Goal: Information Seeking & Learning: Learn about a topic

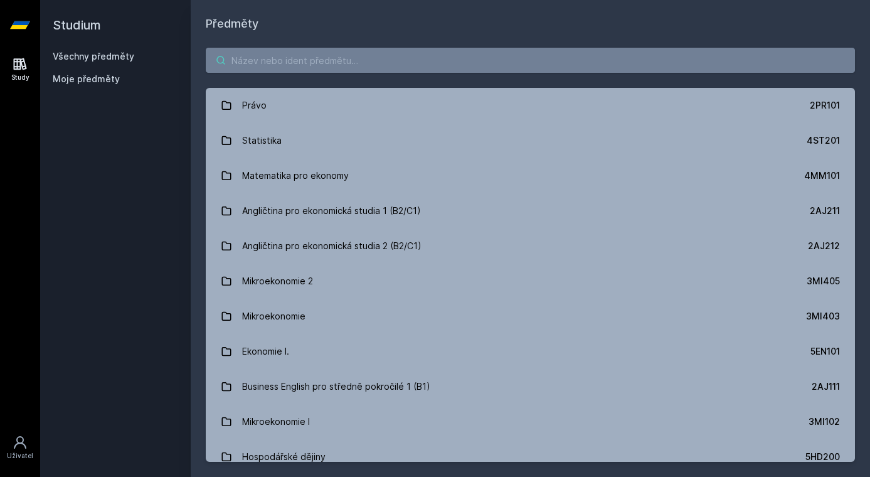
click at [269, 67] on input "search" at bounding box center [530, 60] width 649 height 25
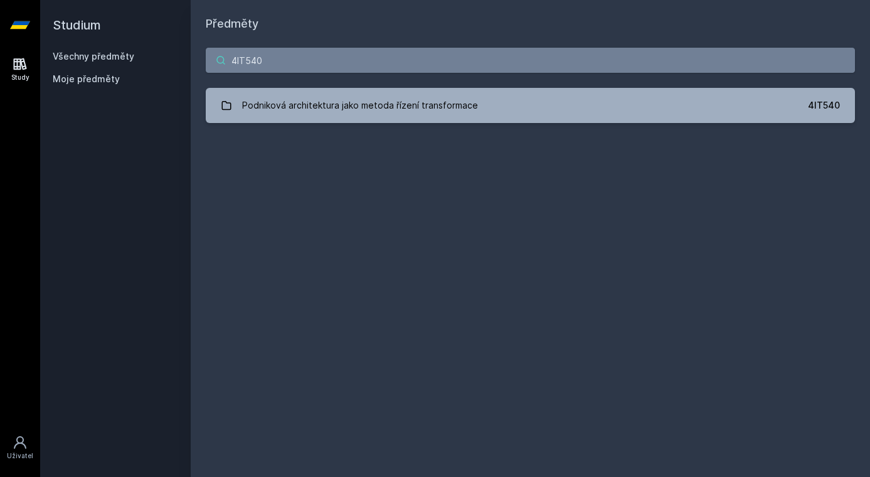
type input "4IT540"
click at [286, 132] on div "4IT540 [PERSON_NAME] architektura jako metoda řízení transformace 4IT540 Jejda,…" at bounding box center [530, 85] width 679 height 105
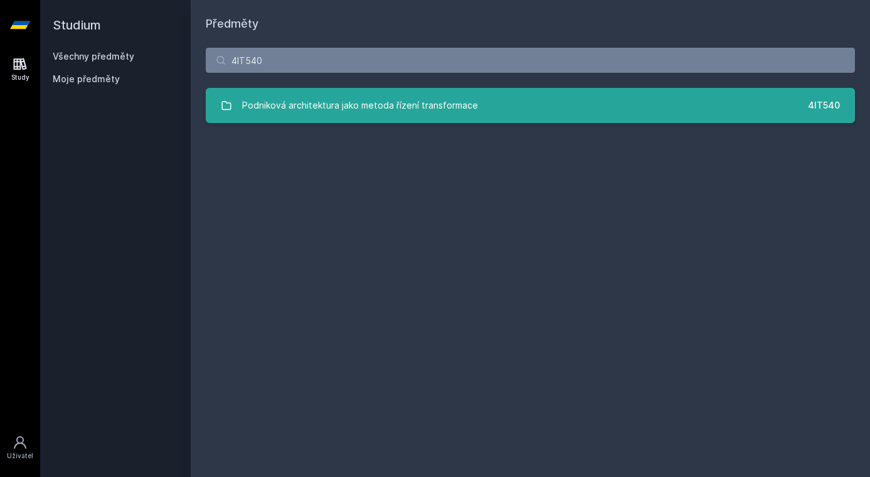
click at [295, 120] on link "Podniková architektura jako metoda řízení transformace 4IT540" at bounding box center [530, 105] width 649 height 35
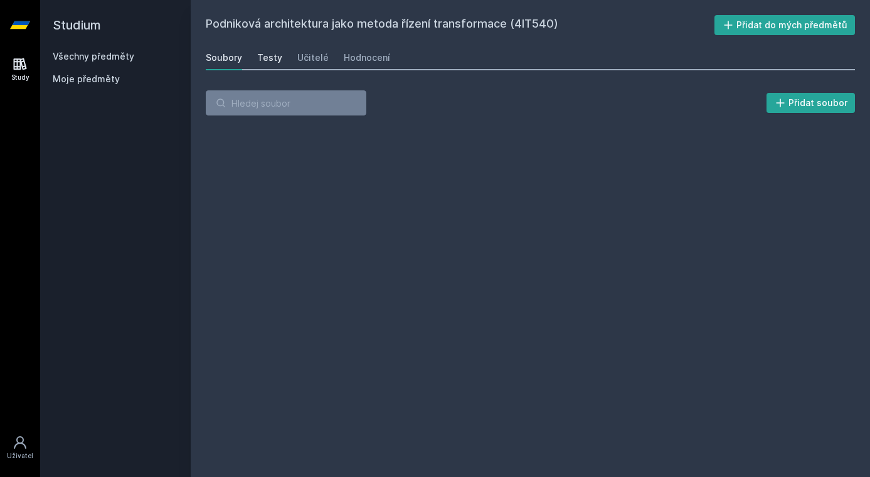
click at [267, 63] on div "Testy" at bounding box center [269, 57] width 25 height 13
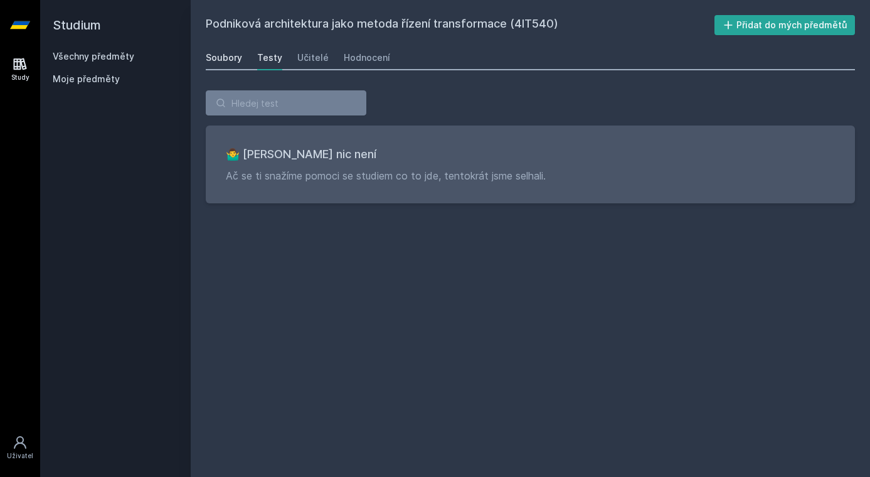
click at [224, 63] on div "Soubory" at bounding box center [224, 57] width 36 height 13
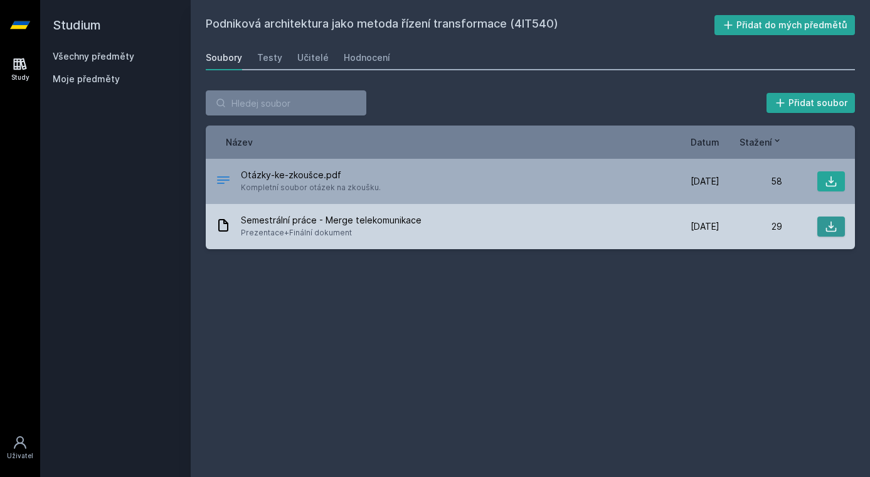
click at [818, 223] on button at bounding box center [832, 226] width 28 height 20
